Goal: Transaction & Acquisition: Download file/media

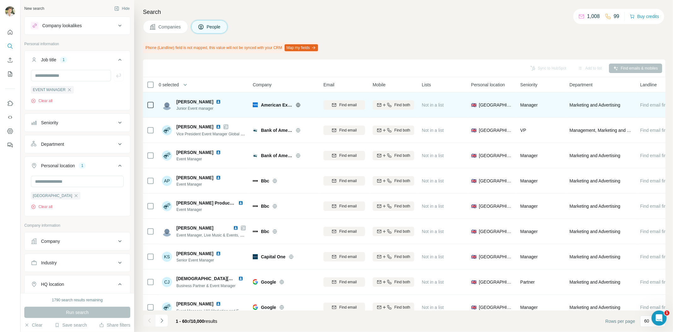
click at [216, 103] on img at bounding box center [218, 101] width 5 height 5
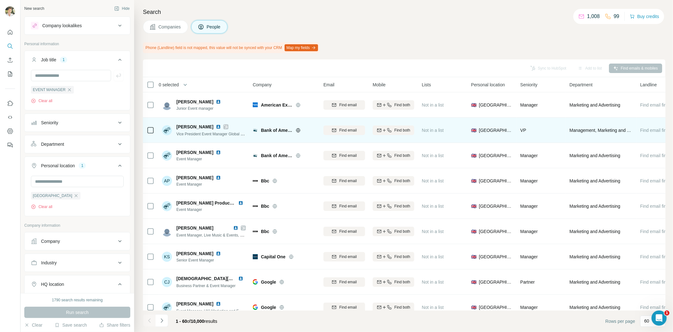
click at [216, 125] on img at bounding box center [218, 126] width 5 height 5
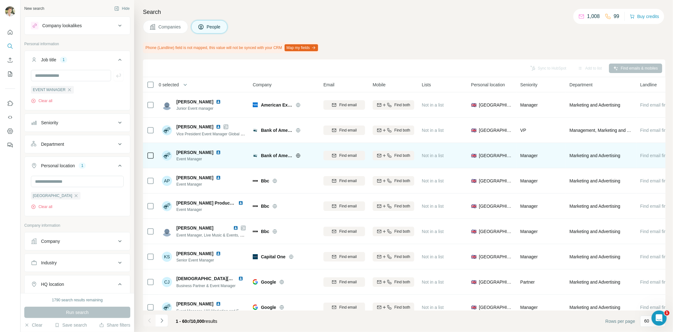
click at [216, 153] on img at bounding box center [218, 152] width 5 height 5
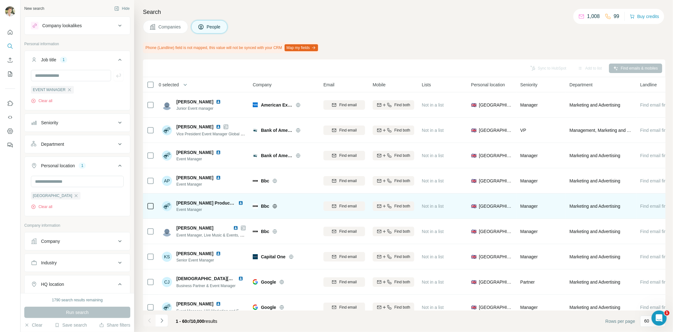
scroll to position [70, 0]
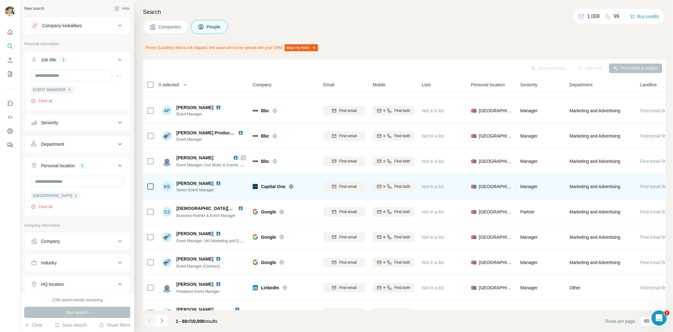
click at [216, 184] on img at bounding box center [218, 183] width 5 height 5
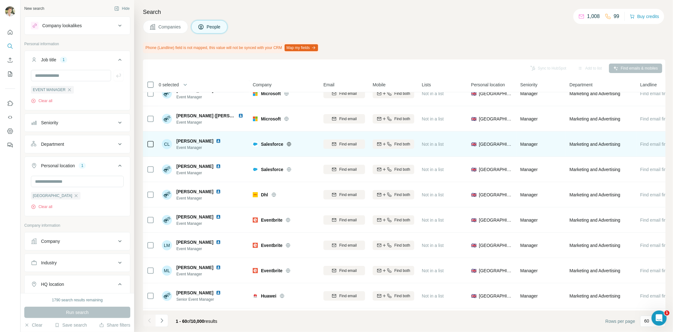
scroll to position [351, 0]
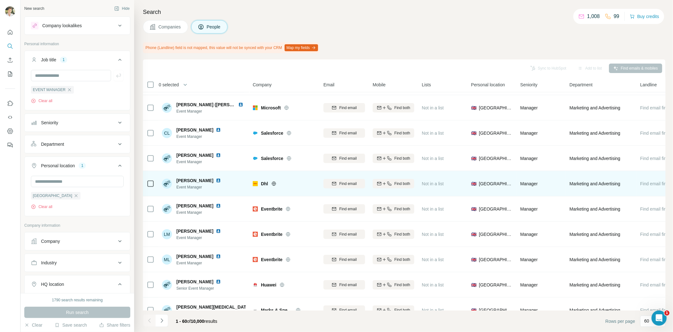
click at [216, 181] on img at bounding box center [218, 180] width 5 height 5
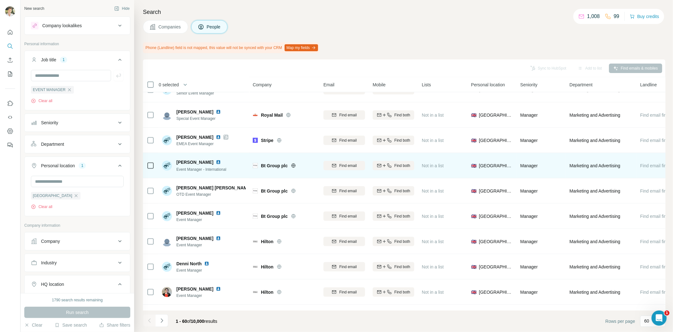
scroll to position [702, 0]
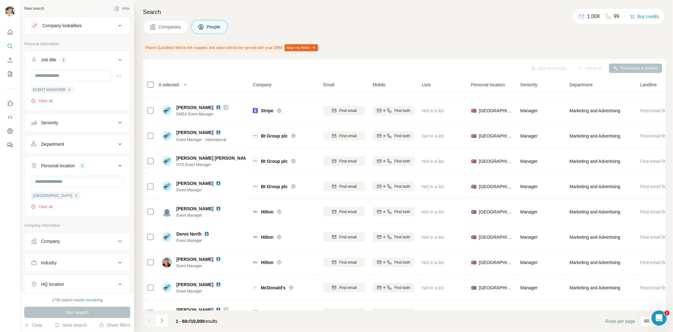
drag, startPoint x: 200, startPoint y: 81, endPoint x: 194, endPoint y: 82, distance: 5.5
click at [198, 81] on div "0 selected" at bounding box center [193, 84] width 93 height 7
drag, startPoint x: 188, startPoint y: 86, endPoint x: 181, endPoint y: 86, distance: 7.6
click at [187, 86] on icon "button" at bounding box center [185, 84] width 6 height 6
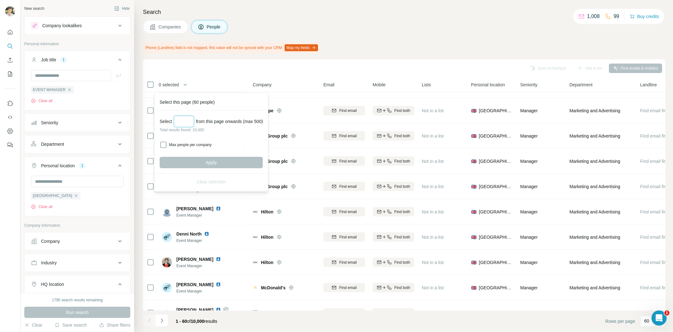
click at [187, 122] on input "Select a number (up to 500)" at bounding box center [184, 121] width 20 height 11
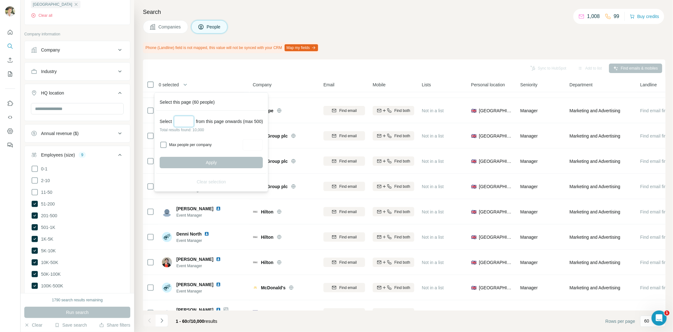
scroll to position [280, 0]
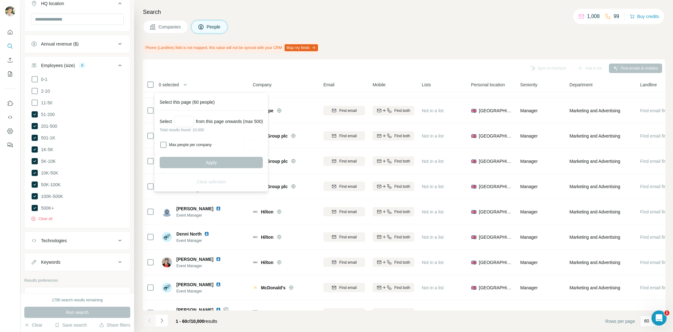
click at [52, 262] on div "Keywords" at bounding box center [50, 262] width 19 height 6
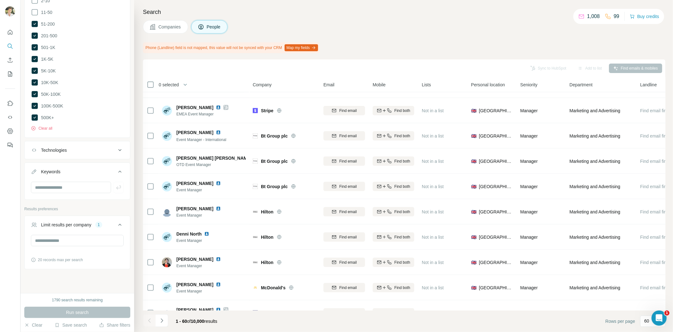
scroll to position [377, 0]
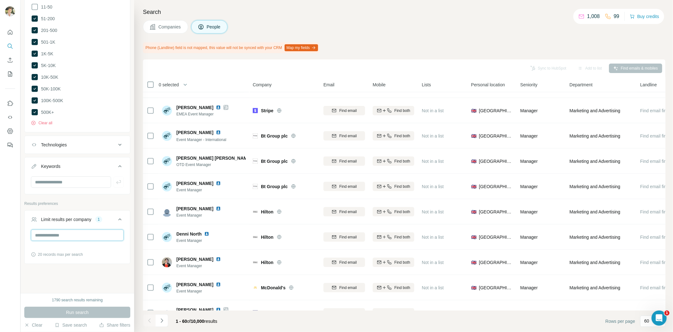
click at [58, 239] on input "*" at bounding box center [77, 234] width 93 height 11
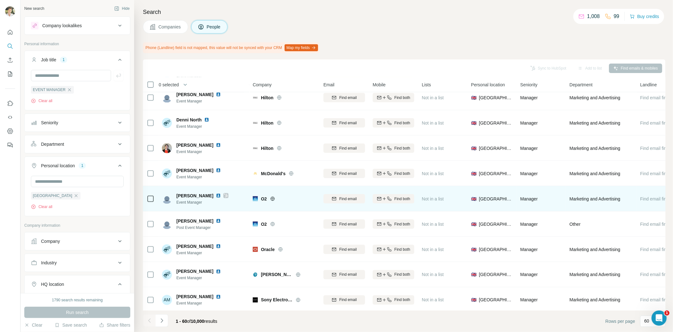
scroll to position [807, 0]
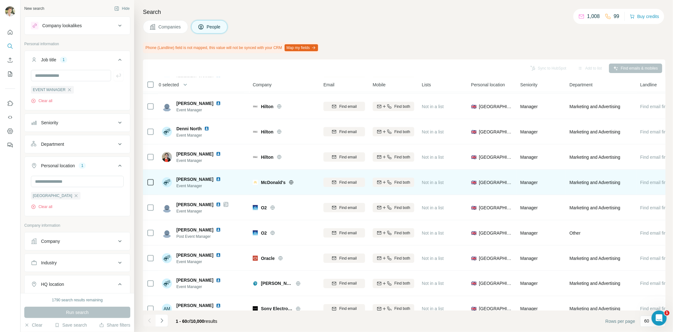
click at [219, 178] on img at bounding box center [218, 178] width 5 height 5
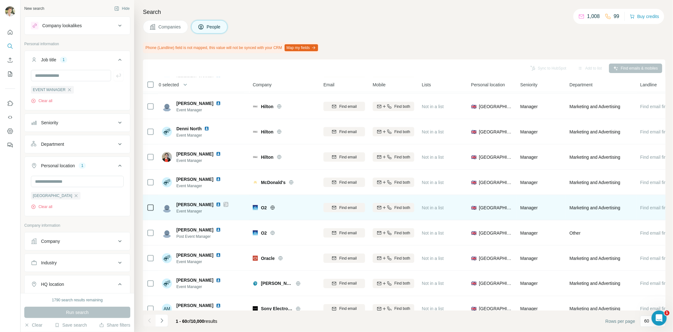
click at [216, 204] on img at bounding box center [218, 204] width 5 height 5
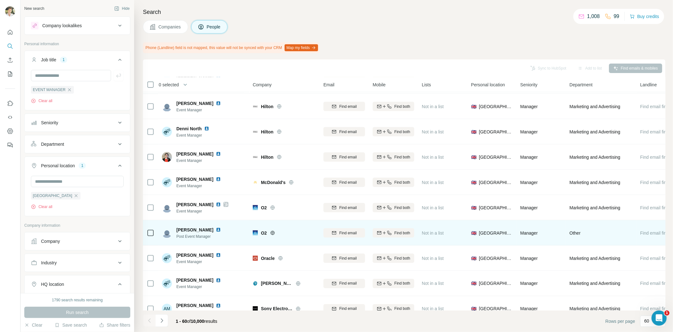
click at [216, 230] on img at bounding box center [218, 229] width 5 height 5
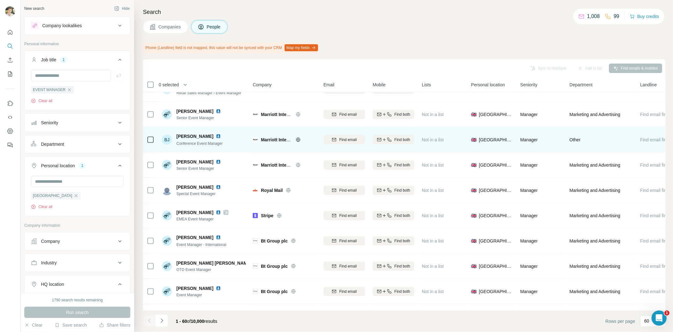
scroll to position [631, 0]
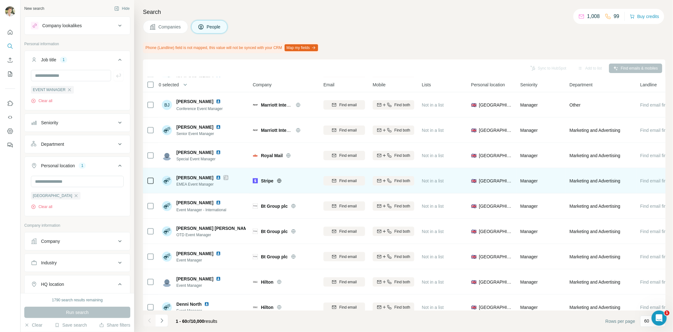
click at [216, 177] on img at bounding box center [218, 177] width 5 height 5
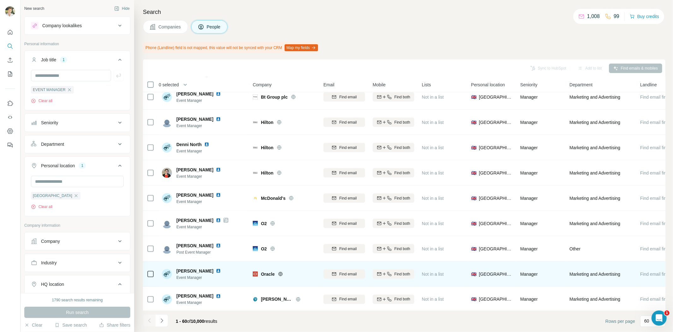
scroll to position [947, 0]
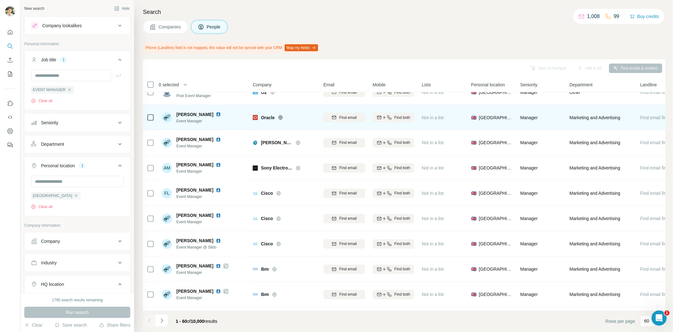
click at [216, 115] on img at bounding box center [218, 114] width 5 height 5
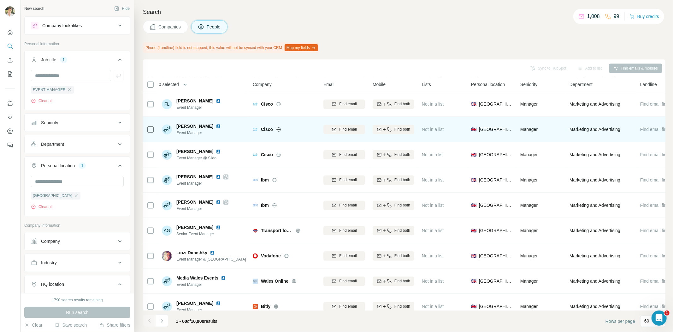
scroll to position [1017, 0]
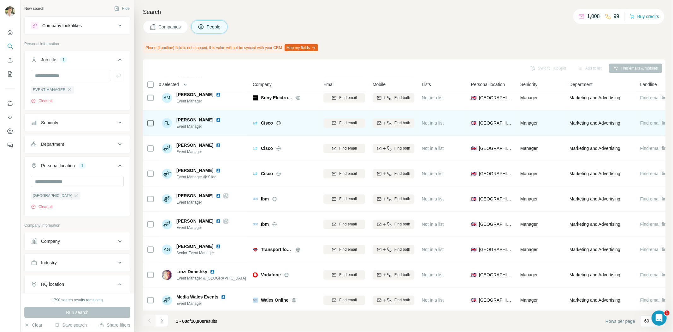
click at [217, 119] on img at bounding box center [218, 119] width 5 height 5
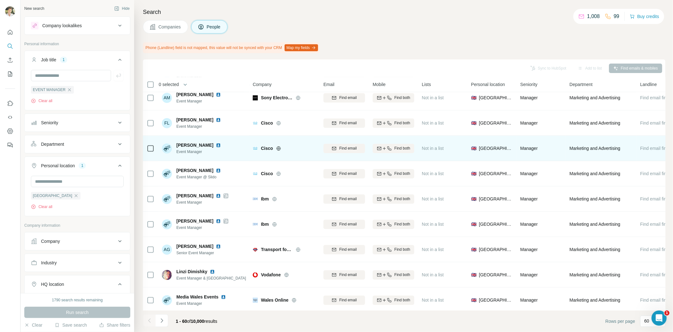
click at [216, 144] on img at bounding box center [218, 145] width 5 height 5
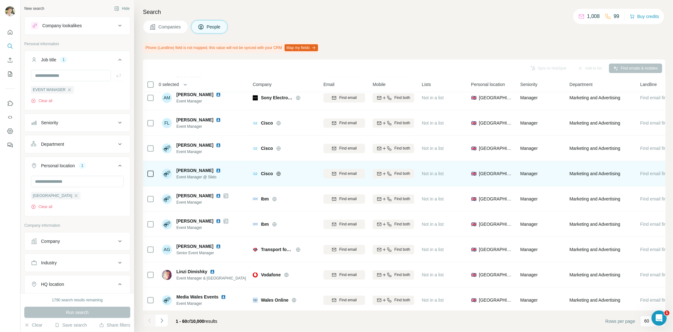
click at [216, 170] on img at bounding box center [218, 170] width 5 height 5
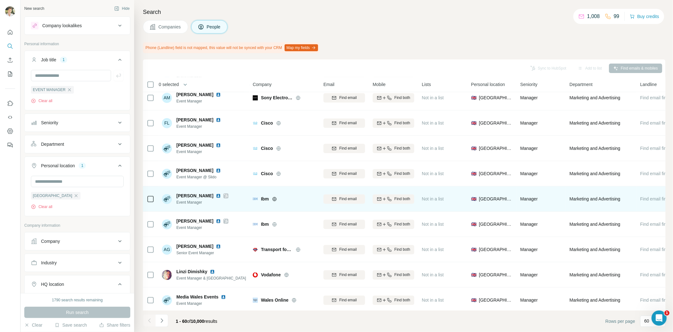
click at [216, 195] on img at bounding box center [218, 195] width 5 height 5
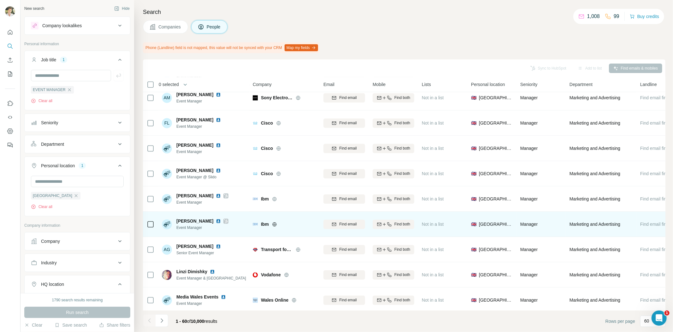
click at [216, 222] on img at bounding box center [218, 220] width 5 height 5
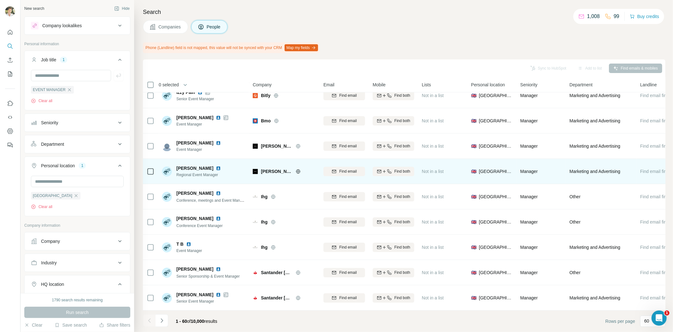
scroll to position [1301, 0]
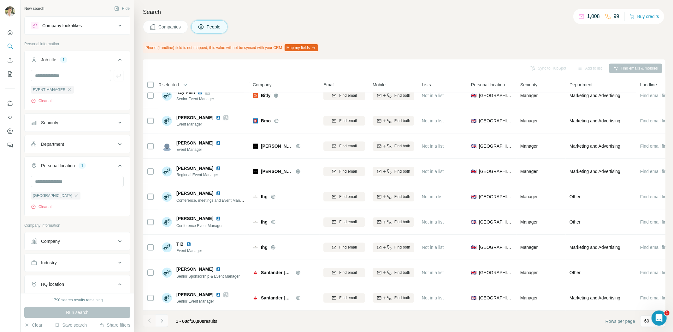
click at [163, 298] on icon "Navigate to next page" at bounding box center [162, 320] width 6 height 6
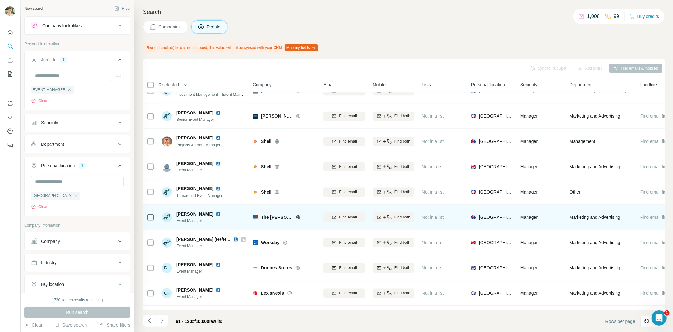
scroll to position [1196, 0]
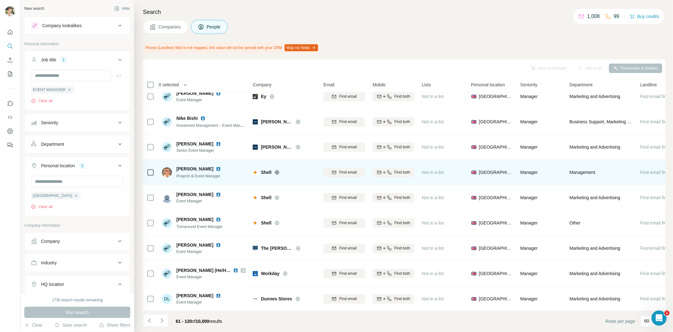
click at [216, 169] on img at bounding box center [218, 168] width 5 height 5
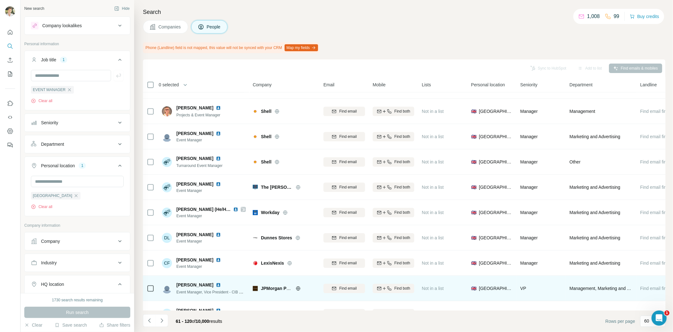
scroll to position [1301, 0]
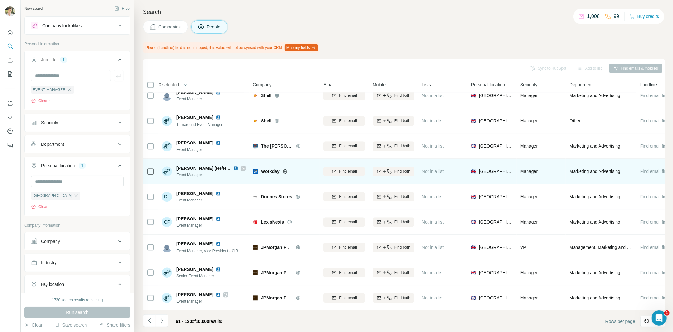
click at [235, 165] on img at bounding box center [235, 167] width 5 height 5
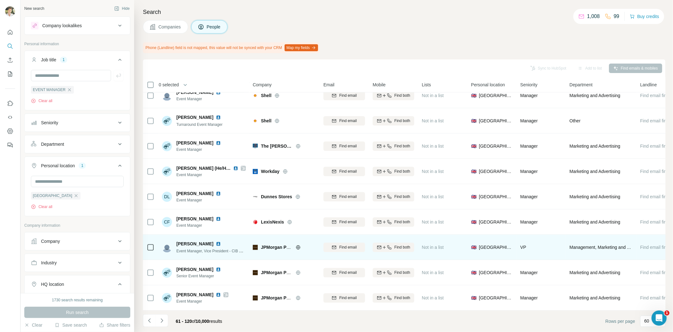
click at [216, 241] on img at bounding box center [218, 243] width 5 height 5
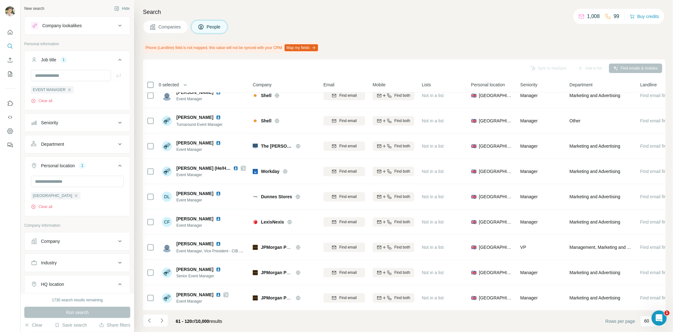
click at [160, 23] on button "Companies" at bounding box center [165, 26] width 45 height 13
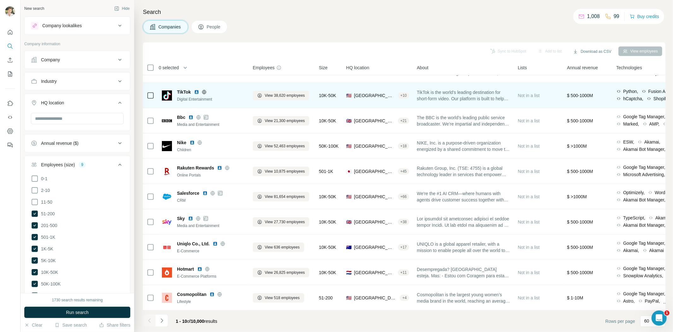
scroll to position [21, 0]
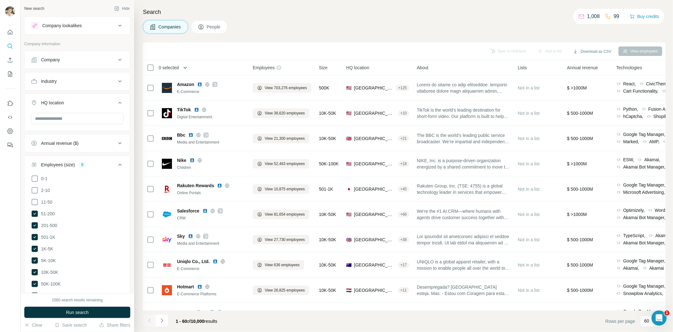
click at [188, 69] on icon "button" at bounding box center [185, 67] width 6 height 6
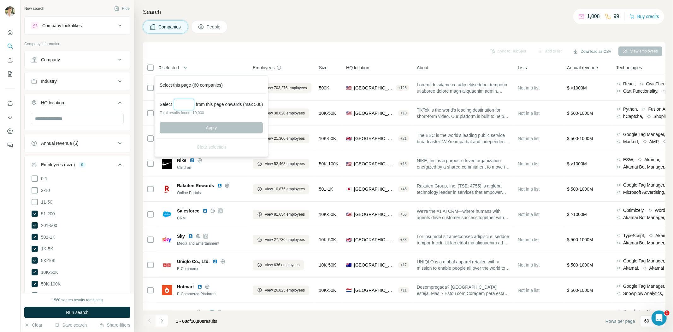
click at [180, 104] on input "Select a number (up to 500)" at bounding box center [184, 104] width 20 height 11
type input "***"
click at [208, 128] on span "Apply" at bounding box center [211, 127] width 11 height 6
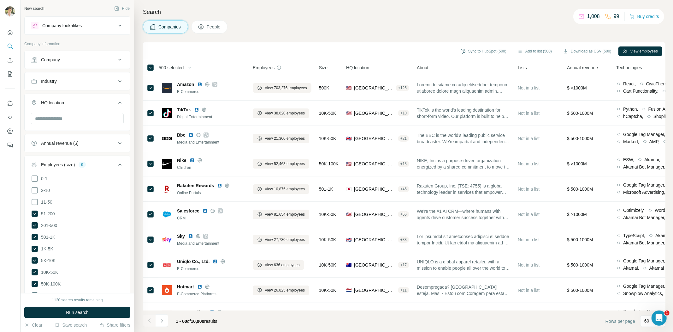
click at [589, 49] on button "Download as CSV (500)" at bounding box center [587, 50] width 57 height 9
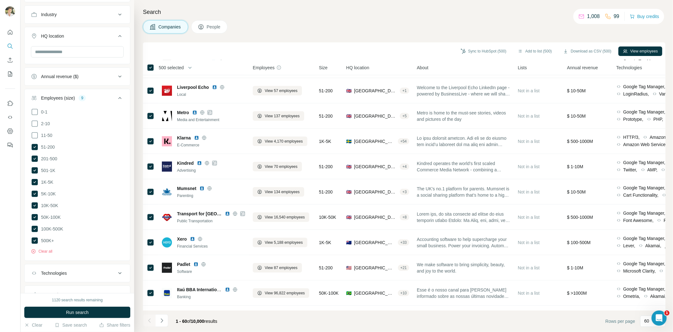
scroll to position [9, 0]
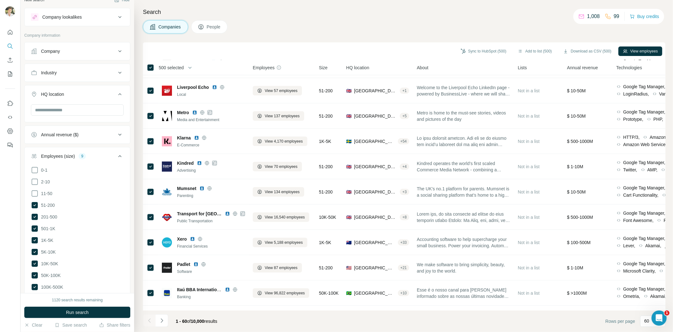
click at [63, 90] on button "HQ location" at bounding box center [77, 96] width 105 height 18
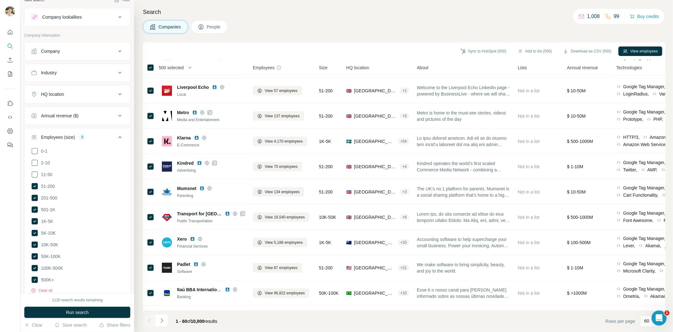
click at [63, 94] on div "HQ location" at bounding box center [52, 94] width 23 height 6
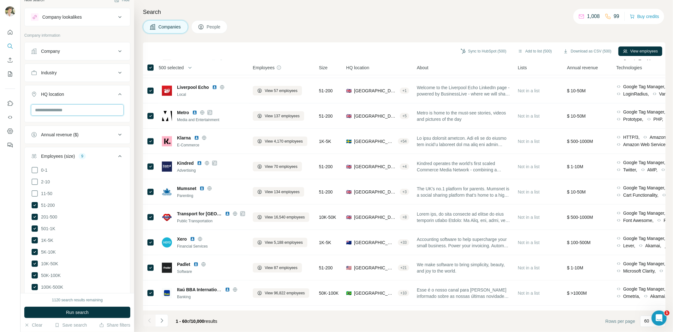
click at [60, 109] on input "text" at bounding box center [77, 109] width 93 height 11
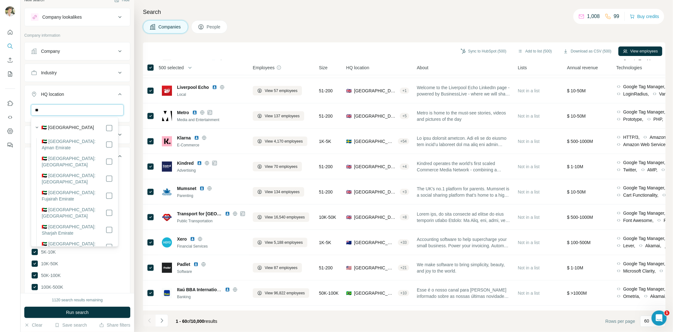
type input "*"
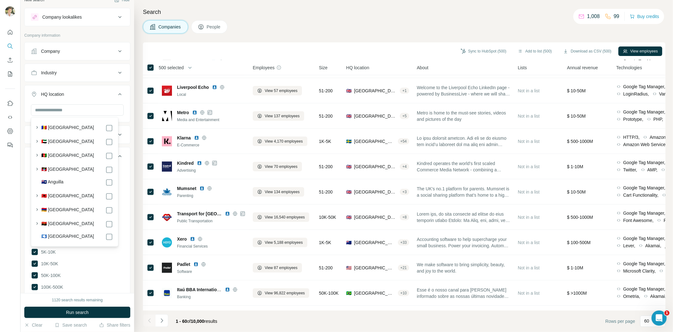
click at [65, 51] on div "Company" at bounding box center [73, 51] width 85 height 6
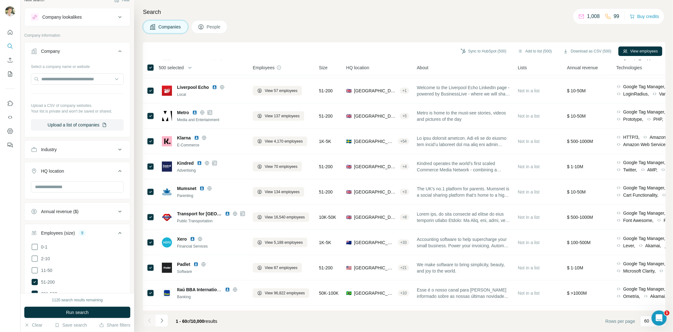
click at [292, 20] on div "Search Companies People Sync to HubSpot (500) Add to list (500) Download as CSV…" at bounding box center [403, 166] width 539 height 332
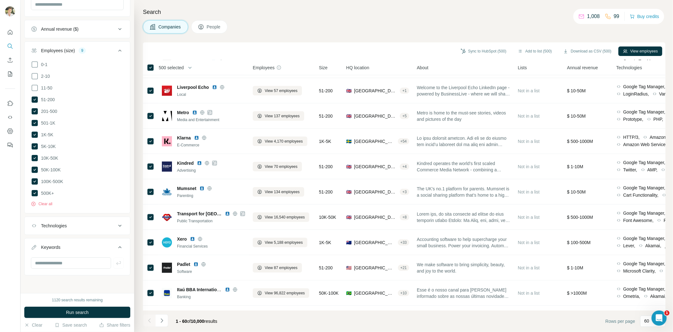
scroll to position [0, 0]
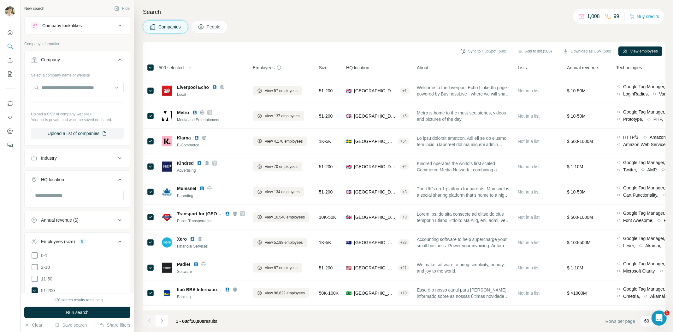
click at [56, 155] on div "Industry" at bounding box center [49, 158] width 16 height 6
drag, startPoint x: 583, startPoint y: 17, endPoint x: 602, endPoint y: 17, distance: 18.3
click at [602, 17] on div "1,008 99" at bounding box center [599, 16] width 41 height 9
click at [506, 15] on h4 "Search" at bounding box center [404, 12] width 523 height 9
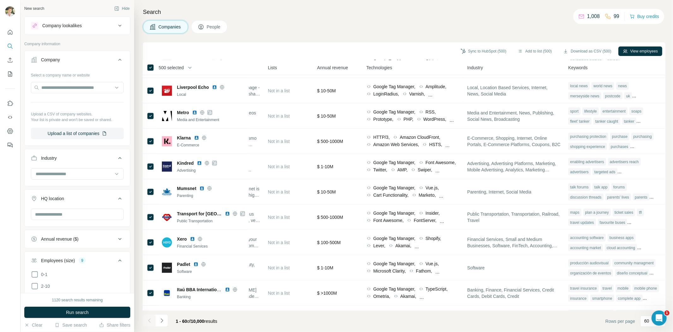
scroll to position [351, 0]
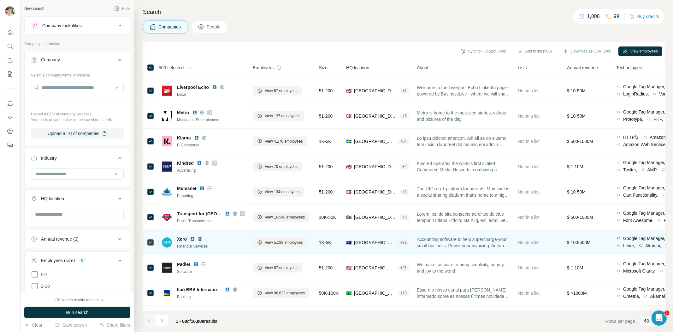
click at [192, 237] on img at bounding box center [192, 238] width 5 height 5
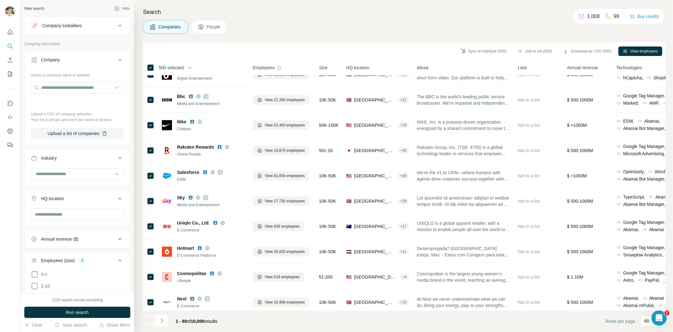
scroll to position [0, 0]
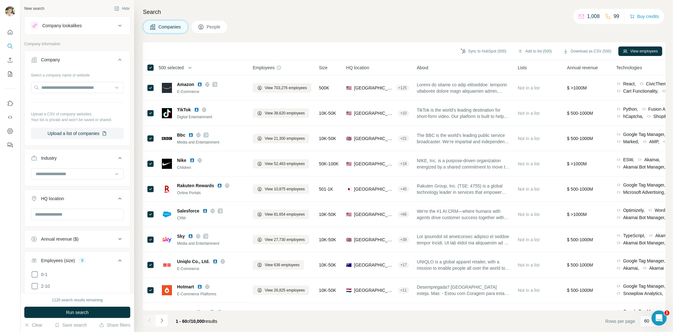
click at [218, 29] on span "People" at bounding box center [214, 27] width 15 height 6
click at [218, 27] on span "People" at bounding box center [214, 27] width 15 height 6
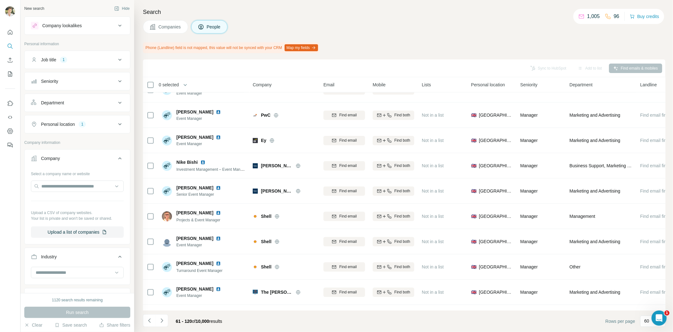
scroll to position [1301, 0]
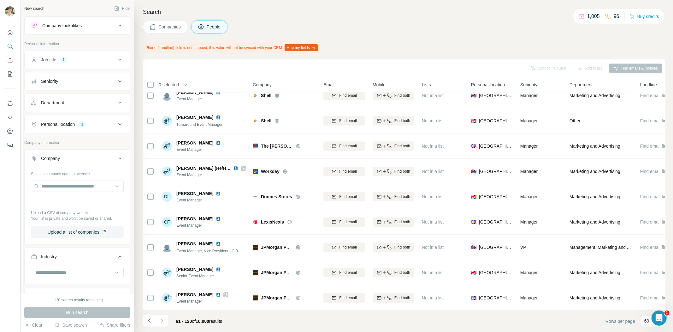
drag, startPoint x: 156, startPoint y: 320, endPoint x: 161, endPoint y: 320, distance: 4.7
click at [158, 298] on button "Navigate to next page" at bounding box center [162, 320] width 13 height 13
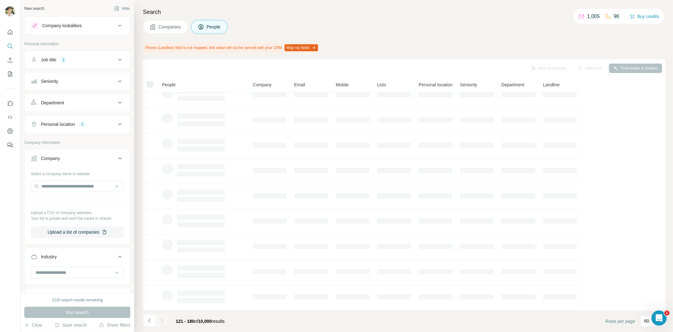
scroll to position [38, 0]
click at [278, 285] on td at bounding box center [269, 297] width 41 height 25
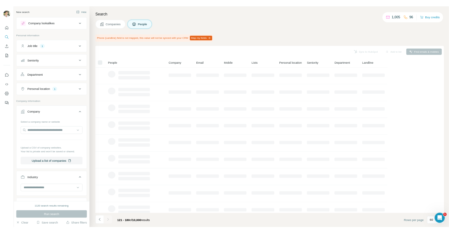
scroll to position [0, 0]
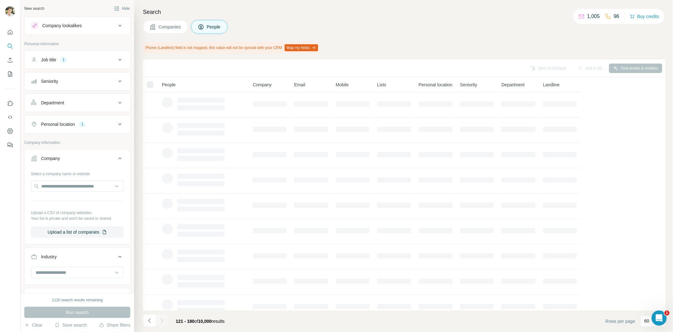
click at [381, 140] on td at bounding box center [393, 129] width 41 height 25
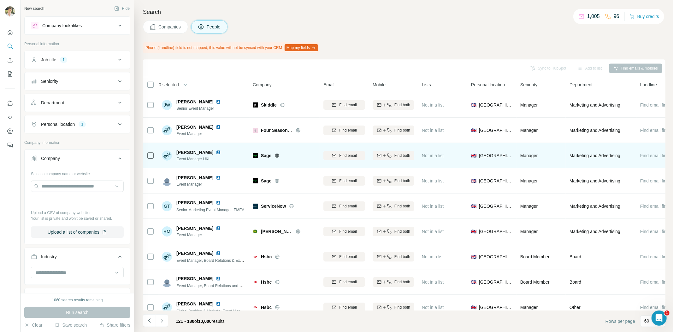
click at [216, 151] on img at bounding box center [218, 152] width 5 height 5
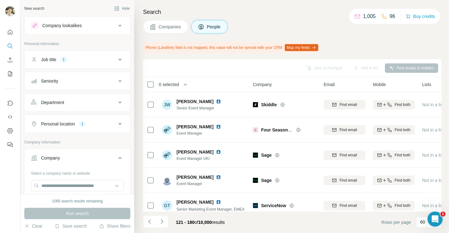
click at [165, 24] on span "Companies" at bounding box center [169, 27] width 23 height 6
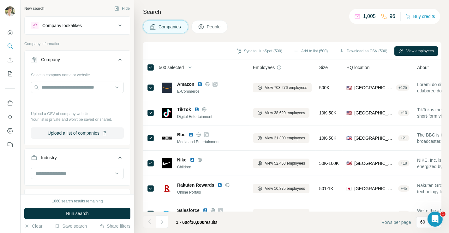
click at [158, 23] on button "Companies" at bounding box center [165, 26] width 45 height 13
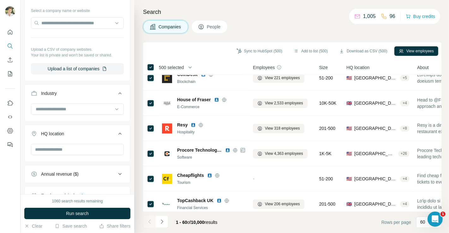
scroll to position [64, 0]
click at [52, 148] on input "text" at bounding box center [77, 149] width 93 height 11
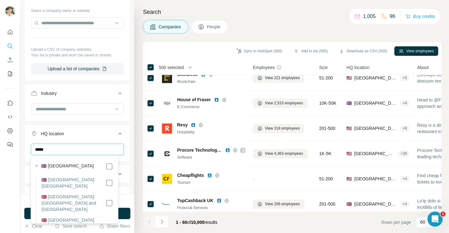
type input "******"
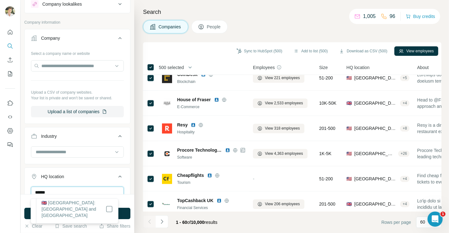
scroll to position [21, 0]
click at [23, 176] on div "New search Hide Company lookalikes Company information Company Select a company…" at bounding box center [78, 97] width 114 height 194
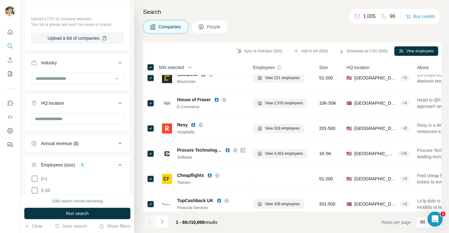
scroll to position [95, 0]
click at [59, 116] on input "text" at bounding box center [77, 118] width 93 height 11
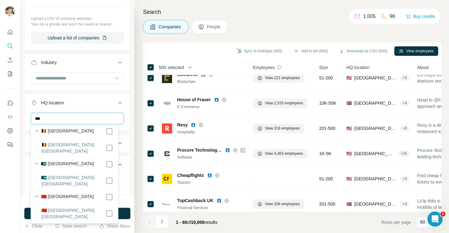
scroll to position [0, 0]
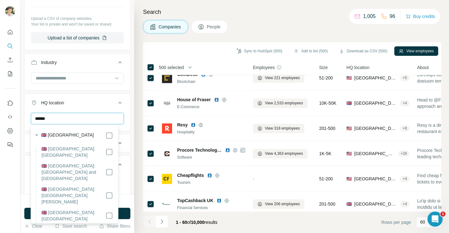
type input "******"
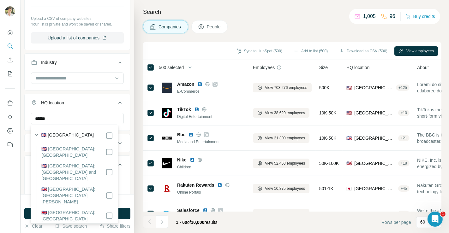
click at [54, 134] on label "🇬🇧 [GEOGRAPHIC_DATA]" at bounding box center [67, 136] width 53 height 8
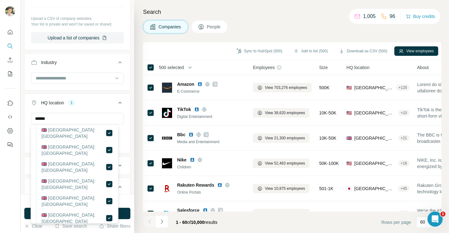
scroll to position [436, 0]
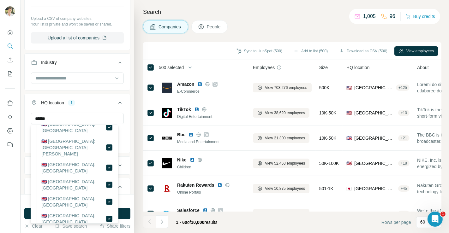
click at [5, 173] on div at bounding box center [10, 116] width 21 height 233
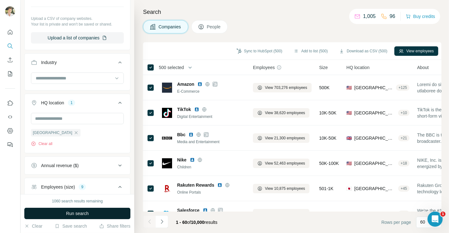
click at [67, 212] on span "Run search" at bounding box center [77, 214] width 23 height 6
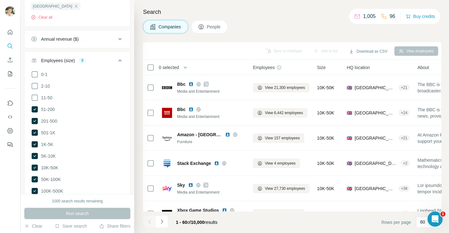
scroll to position [282, 0]
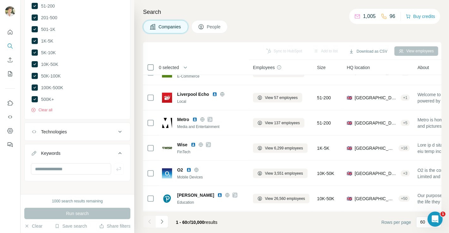
scroll to position [268, 0]
click at [159, 221] on icon "Navigate to next page" at bounding box center [162, 222] width 6 height 6
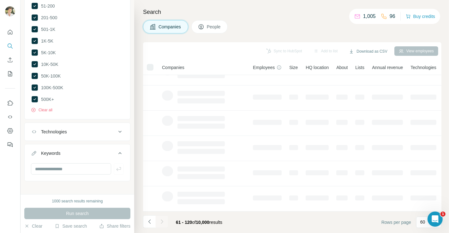
scroll to position [119, 0]
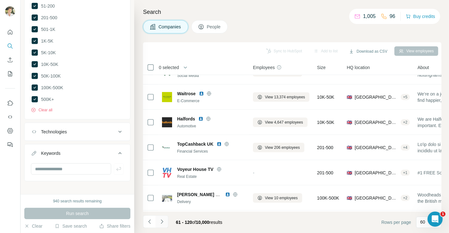
click at [159, 221] on icon "Navigate to next page" at bounding box center [162, 222] width 6 height 6
click at [159, 221] on div at bounding box center [162, 222] width 13 height 13
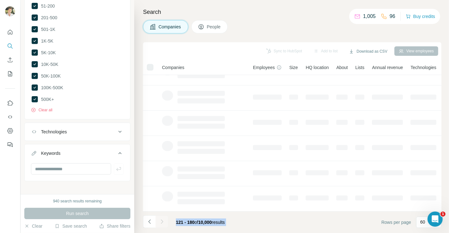
click at [159, 221] on div at bounding box center [162, 222] width 13 height 13
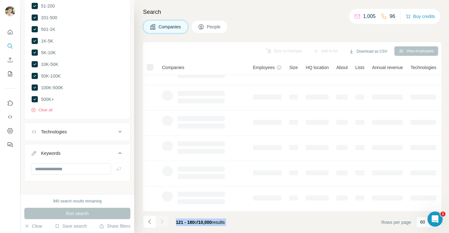
click at [159, 221] on div at bounding box center [162, 222] width 13 height 13
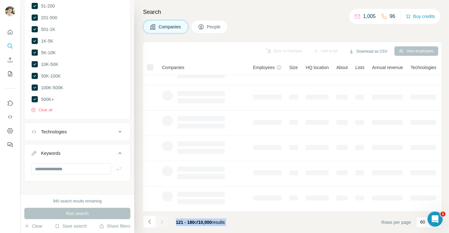
click at [159, 221] on icon "Navigate to next page" at bounding box center [162, 222] width 6 height 6
click at [159, 221] on div at bounding box center [162, 222] width 13 height 13
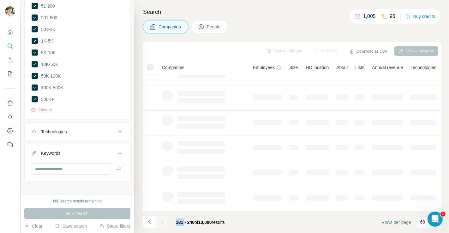
click at [159, 221] on div at bounding box center [162, 222] width 13 height 13
click at [159, 221] on icon "Navigate to next page" at bounding box center [162, 222] width 6 height 6
click at [159, 221] on div at bounding box center [162, 222] width 13 height 13
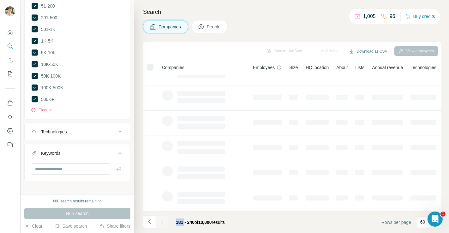
click at [159, 221] on div at bounding box center [162, 222] width 13 height 13
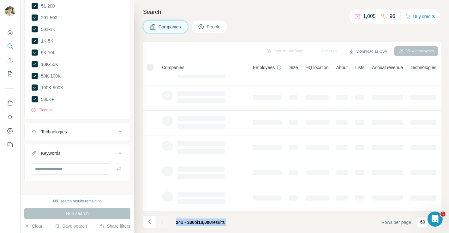
click at [159, 221] on div at bounding box center [162, 222] width 13 height 13
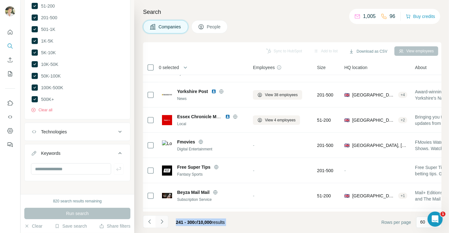
scroll to position [268, 0]
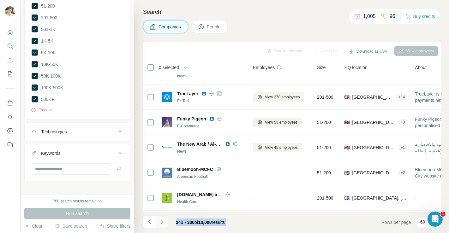
click at [159, 221] on icon "Navigate to next page" at bounding box center [162, 222] width 6 height 6
click at [159, 221] on div at bounding box center [162, 222] width 13 height 13
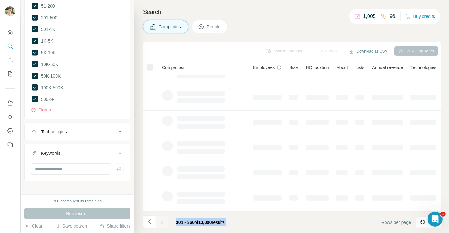
scroll to position [119, 0]
click at [159, 221] on div at bounding box center [162, 222] width 13 height 13
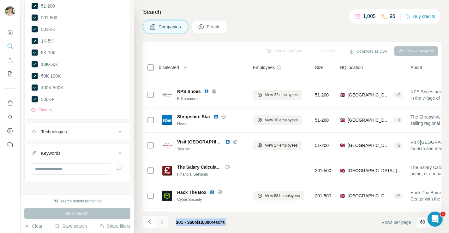
scroll to position [268, 0]
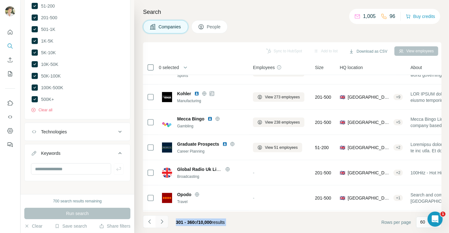
click at [160, 218] on button "Navigate to next page" at bounding box center [162, 222] width 13 height 13
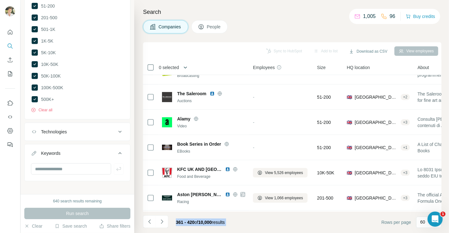
click at [191, 68] on button "button" at bounding box center [185, 67] width 13 height 13
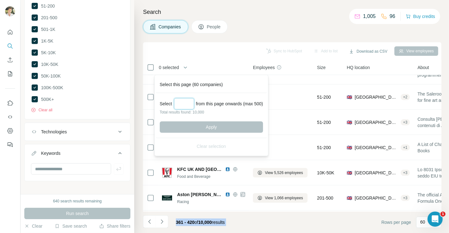
click at [178, 101] on input "Select a number (up to 500)" at bounding box center [184, 103] width 20 height 11
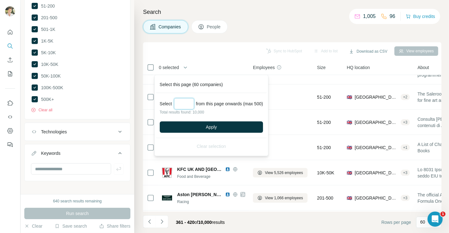
type input "***"
